Goal: Task Accomplishment & Management: Use online tool/utility

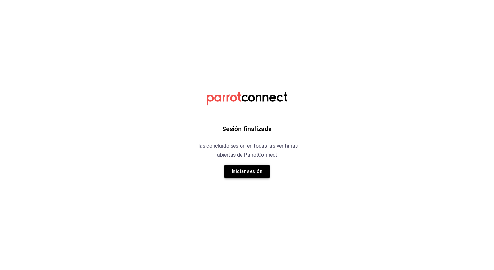
click at [237, 164] on button "Iniciar sesión" at bounding box center [247, 171] width 45 height 14
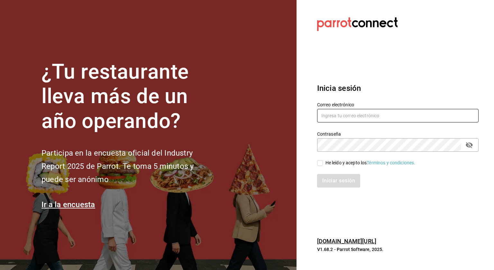
type input "[PERSON_NAME][EMAIL_ADDRESS][PERSON_NAME][DOMAIN_NAME]"
click at [322, 162] on input "He leído y acepto los Términos y condiciones." at bounding box center [320, 163] width 6 height 6
checkbox input "true"
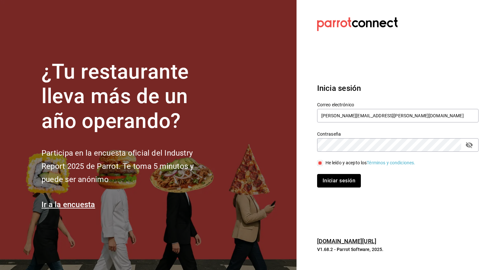
click at [327, 180] on button "Iniciar sesión" at bounding box center [339, 181] width 44 height 14
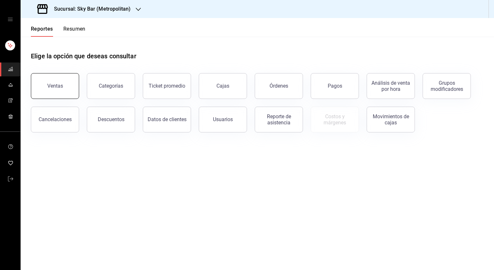
click at [56, 82] on button "Ventas" at bounding box center [55, 86] width 48 height 26
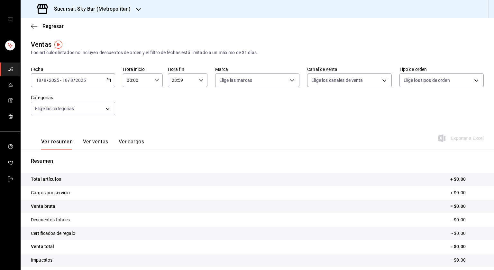
click at [107, 81] on icon "button" at bounding box center [109, 80] width 5 height 5
click at [139, 38] on main "Regresar Ventas Los artículos listados no incluyen descuentos de orden y el fil…" at bounding box center [258, 163] width 474 height 290
click at [137, 12] on div at bounding box center [138, 9] width 5 height 7
click at [98, 42] on div "Amaterasu (Metropolitan)" at bounding box center [69, 42] width 86 height 7
click at [293, 81] on body "Sucursal: Amaterasu (Metropolitan) Regresar Ventas Los artículos listados no in…" at bounding box center [247, 135] width 494 height 270
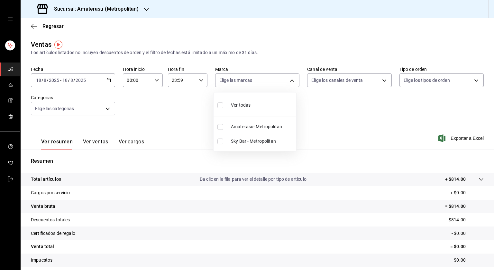
click at [223, 129] on li "Amaterasu- Metropolitan" at bounding box center [255, 126] width 83 height 14
type input "e4cd7fcb-d45b-43ae-a99f-ad4ccfcd9032"
checkbox input "true"
click at [166, 109] on div at bounding box center [247, 135] width 494 height 270
click at [99, 79] on div "2025-08-18 18 / 8 / 2025 - 2025-08-18 18 / 8 / 2025" at bounding box center [73, 80] width 84 height 14
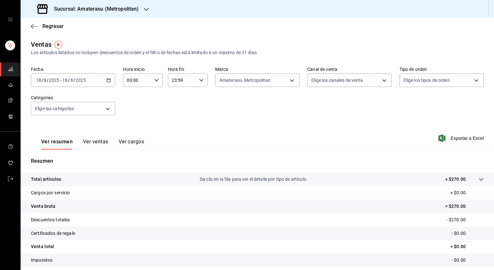
click at [107, 81] on icon "button" at bounding box center [109, 80] width 5 height 5
drag, startPoint x: 152, startPoint y: 86, endPoint x: 151, endPoint y: 82, distance: 4.6
click at [151, 82] on div "00:00 Hora inicio" at bounding box center [143, 80] width 40 height 14
click at [135, 98] on span "00" at bounding box center [131, 96] width 9 height 5
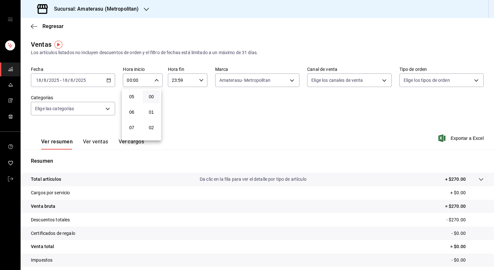
click at [135, 98] on span "05" at bounding box center [131, 96] width 9 height 5
type input "05:00"
click at [201, 82] on div at bounding box center [247, 135] width 494 height 270
click at [201, 82] on div "23:59 Hora fin" at bounding box center [188, 80] width 40 height 14
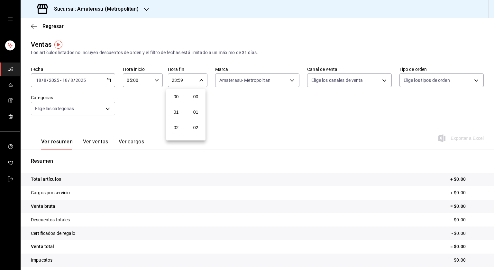
scroll to position [891, 0]
click at [178, 103] on span "21" at bounding box center [176, 101] width 9 height 5
type input "21:59"
click at [178, 103] on button "05" at bounding box center [176, 105] width 17 height 13
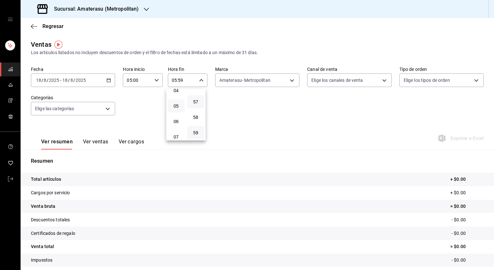
click at [195, 104] on button "57" at bounding box center [195, 101] width 17 height 13
type input "05:57"
click at [196, 97] on span "00" at bounding box center [195, 96] width 9 height 5
type input "05:00"
click at [265, 117] on div at bounding box center [247, 135] width 494 height 270
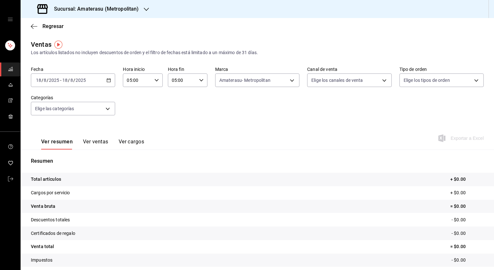
click at [107, 81] on icon "button" at bounding box center [109, 80] width 5 height 5
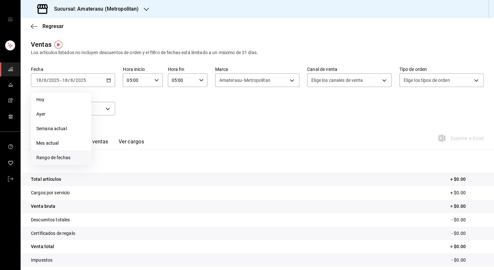
click at [60, 153] on li "Rango de fechas" at bounding box center [61, 157] width 60 height 14
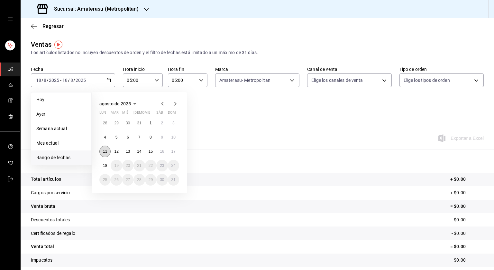
click at [103, 154] on button "11" at bounding box center [104, 151] width 11 height 12
click at [104, 168] on button "18" at bounding box center [104, 166] width 11 height 12
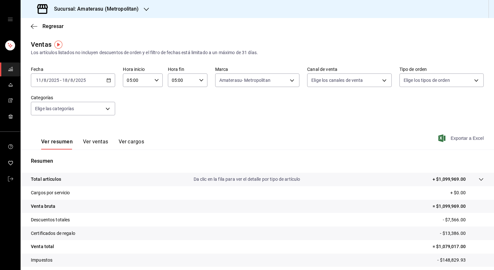
click at [468, 137] on span "Exportar a Excel" at bounding box center [462, 138] width 44 height 8
